Goal: Task Accomplishment & Management: Complete application form

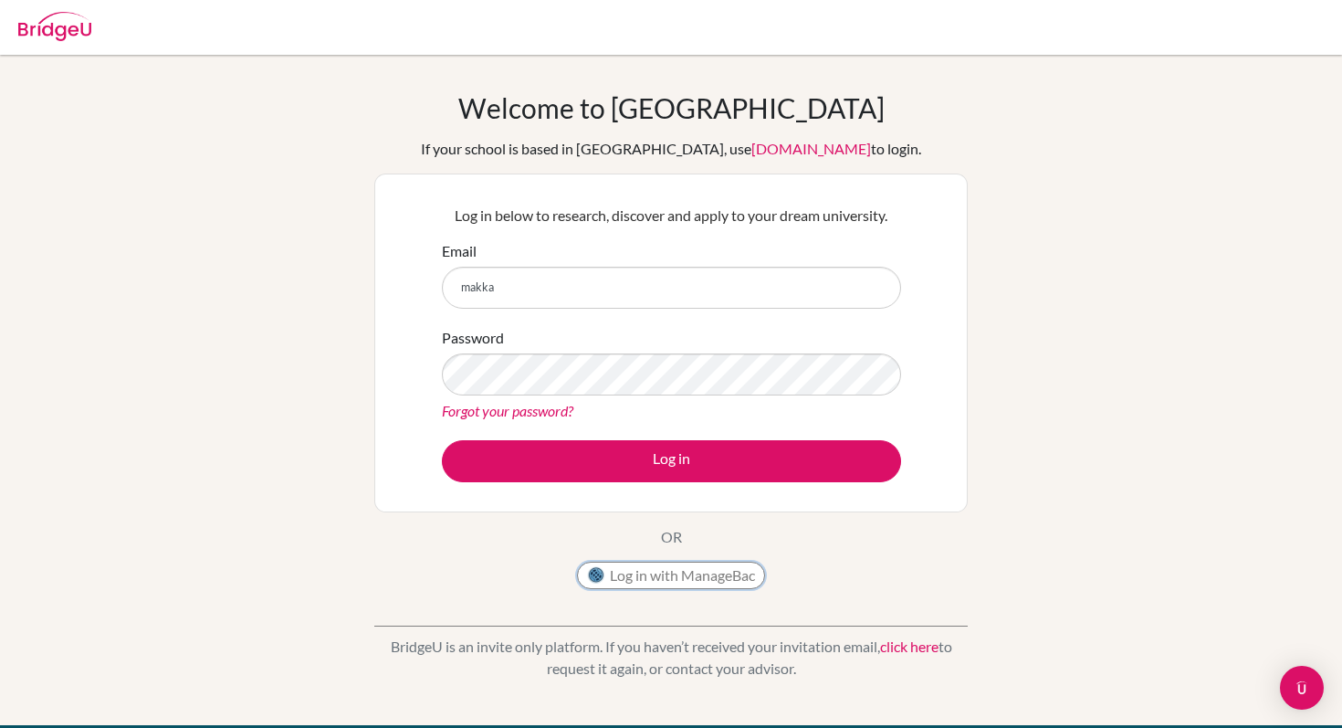
click at [662, 571] on button "Log in with ManageBac" at bounding box center [671, 574] width 188 height 27
click at [618, 302] on input "makka" at bounding box center [671, 288] width 459 height 42
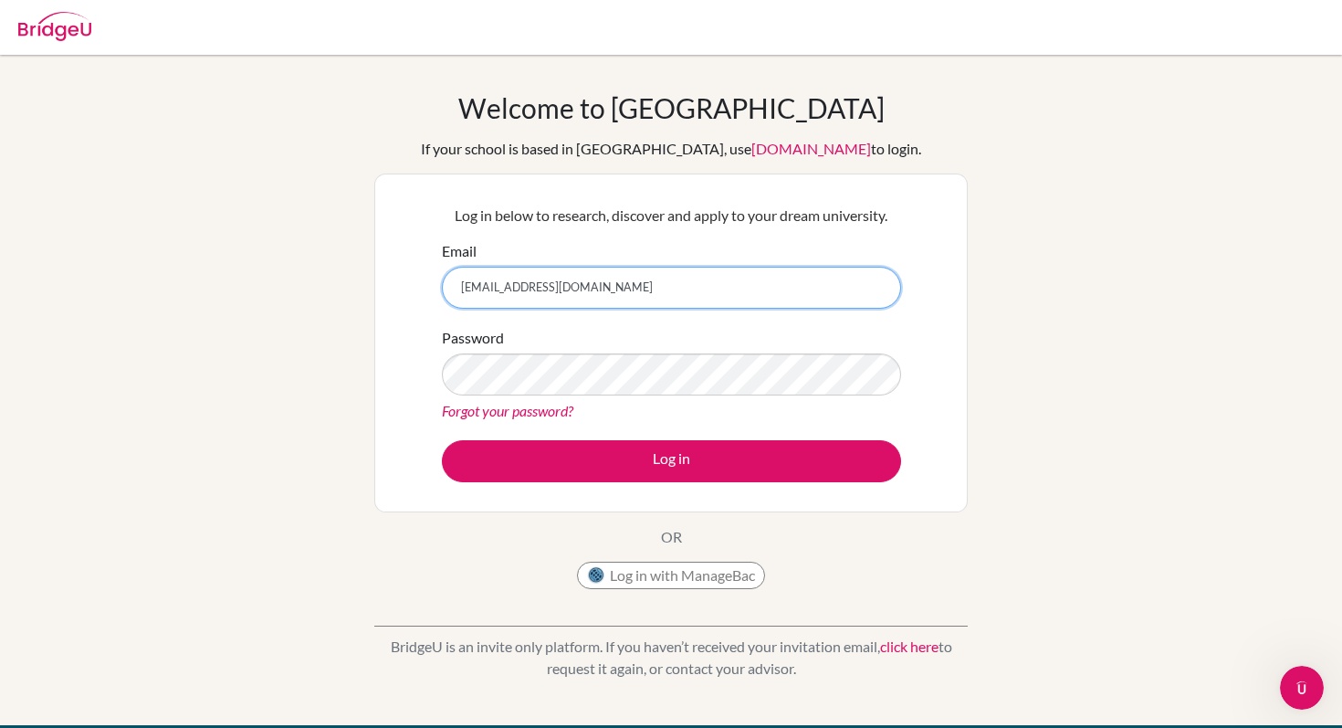
type input "[EMAIL_ADDRESS][DOMAIN_NAME]"
type input "[PERSON_NAME].[PERSON_NAME]@sanctab"
